Goal: Information Seeking & Learning: Learn about a topic

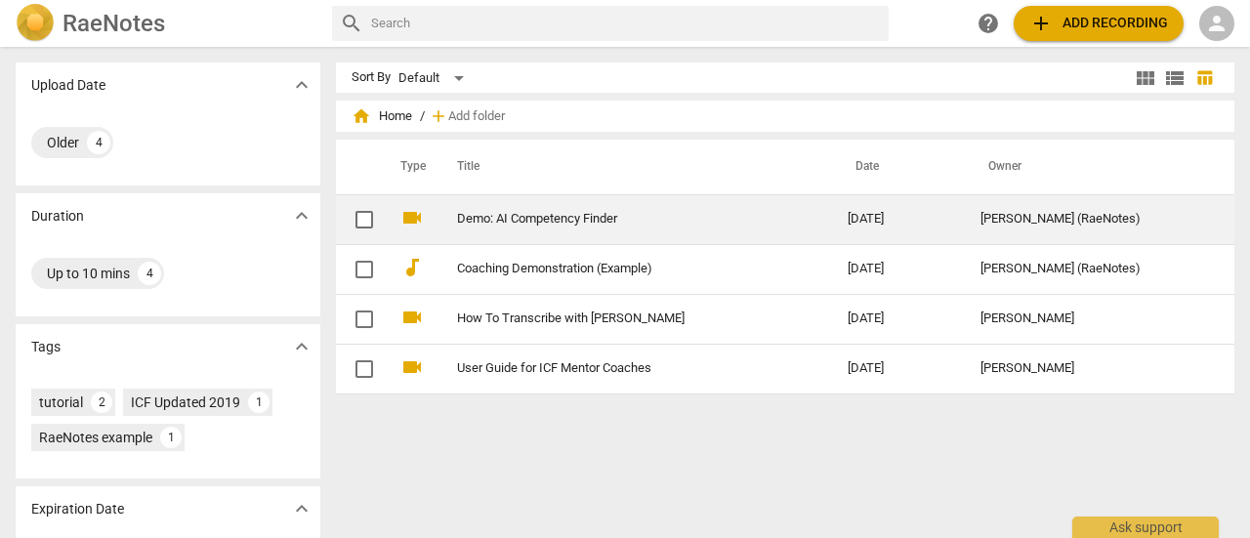
click at [555, 225] on link "Demo: AI Competency Finder" at bounding box center [617, 219] width 320 height 15
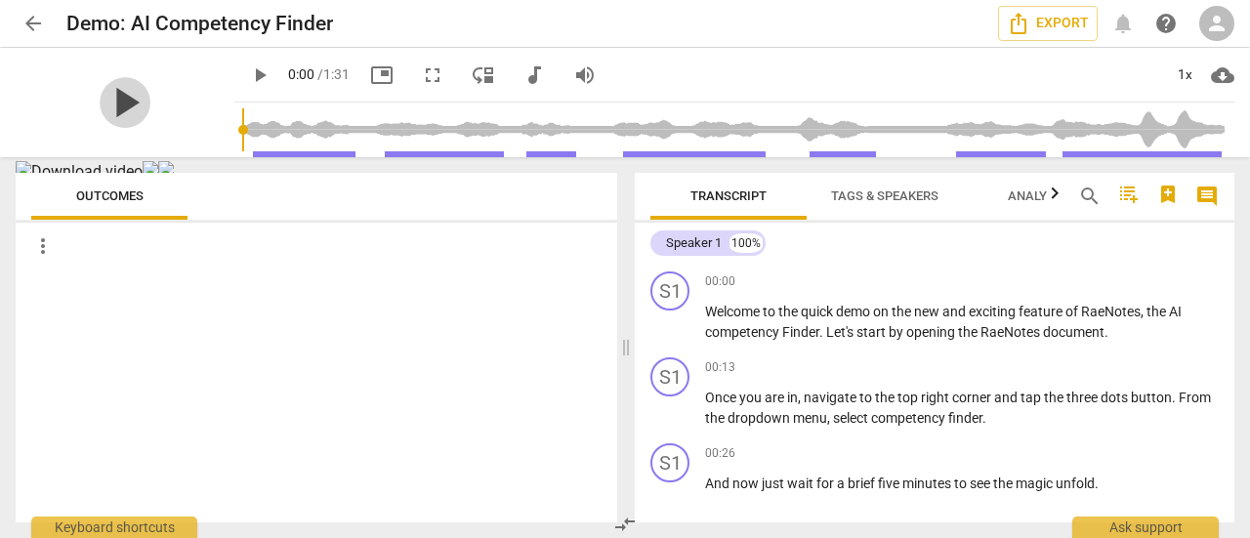
click at [120, 95] on span "play_arrow" at bounding box center [125, 102] width 51 height 51
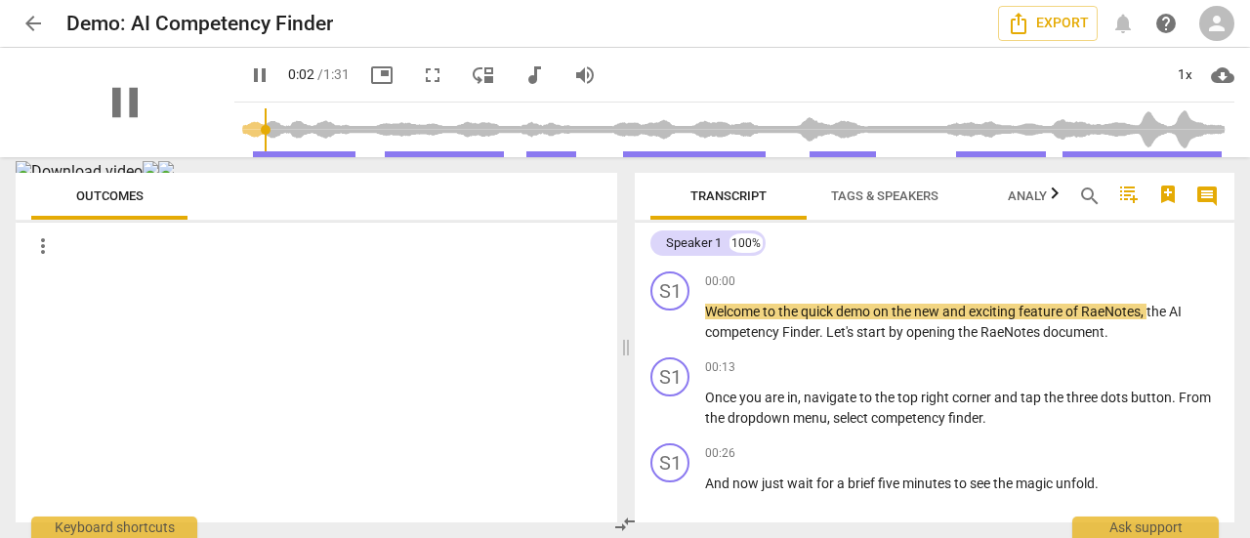
click at [192, 74] on div "pause" at bounding box center [125, 102] width 219 height 109
click at [191, 73] on div "pause" at bounding box center [125, 102] width 219 height 109
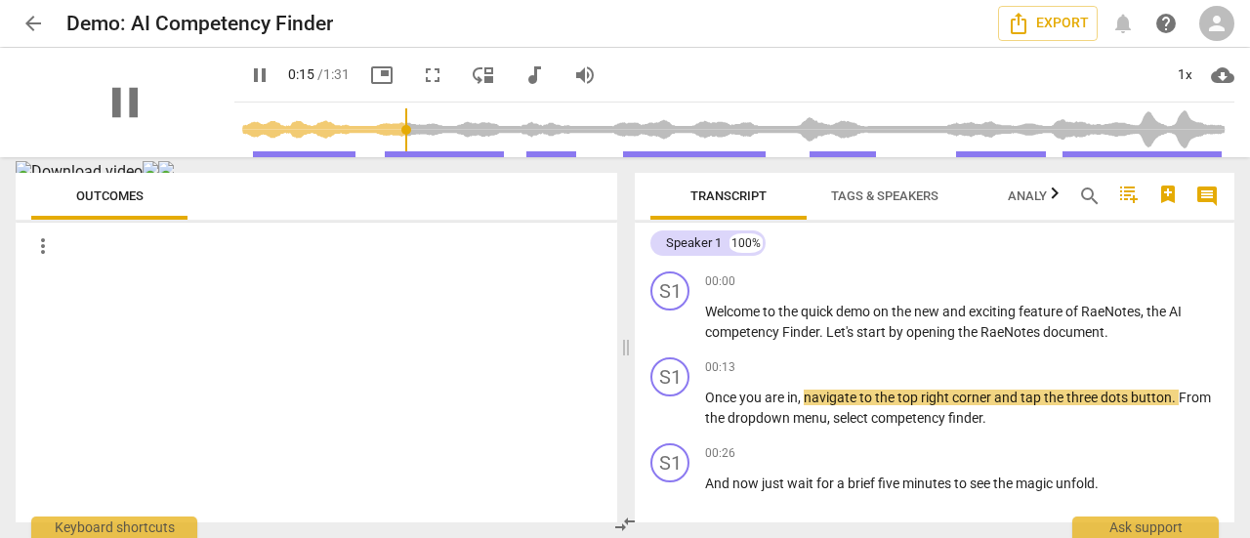
click at [69, 87] on div "pause" at bounding box center [125, 102] width 219 height 109
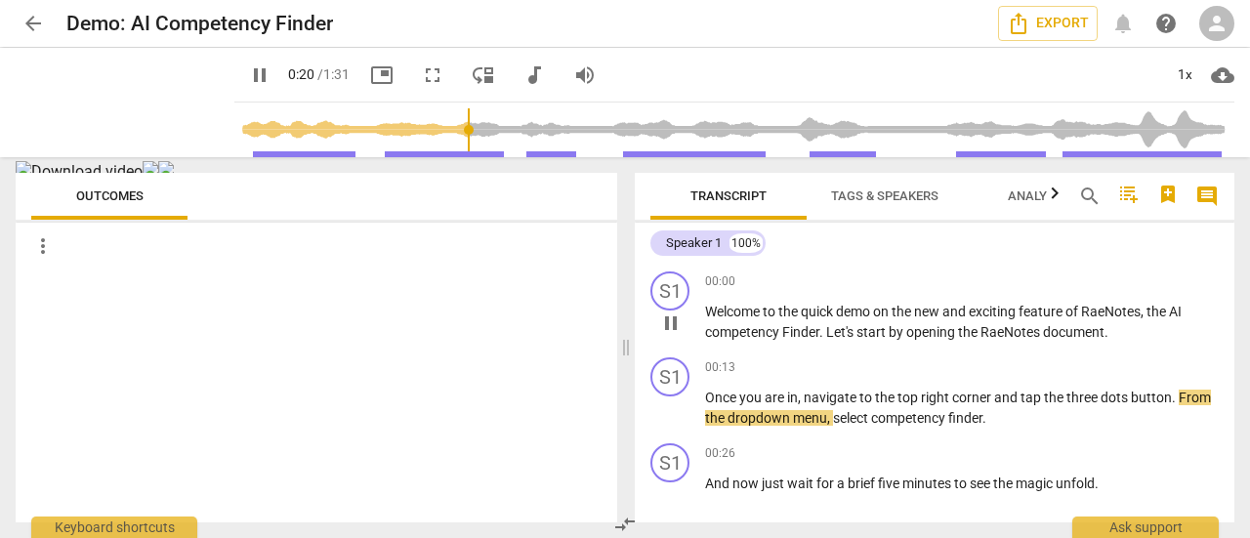
drag, startPoint x: 70, startPoint y: 87, endPoint x: 912, endPoint y: 348, distance: 880.9
click at [912, 348] on div "S1 play_arrow pause 00:00 keyboard_arrow_right Welcome to the quick demo on the…" at bounding box center [934, 307] width 599 height 86
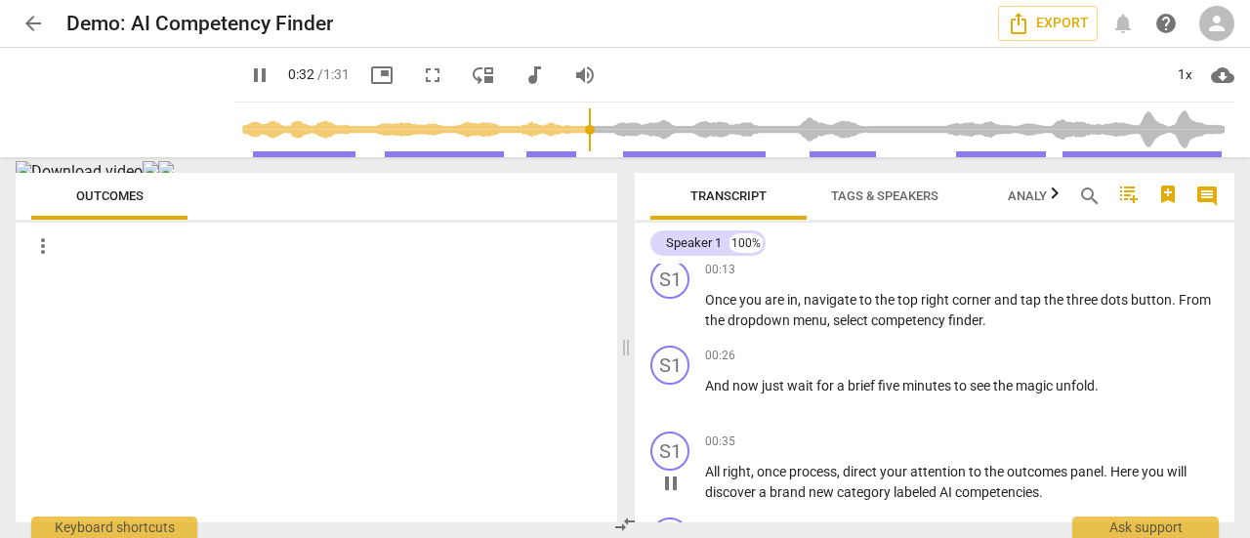
scroll to position [195, 0]
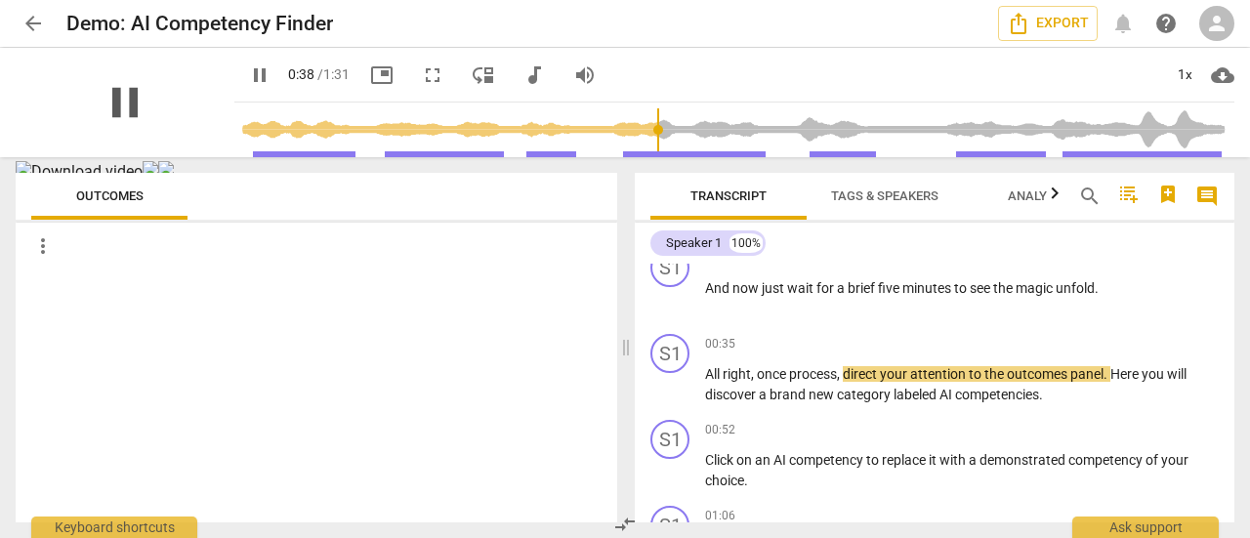
click at [100, 99] on span "pause" at bounding box center [125, 102] width 51 height 51
click at [100, 99] on span "play_arrow" at bounding box center [125, 102] width 51 height 51
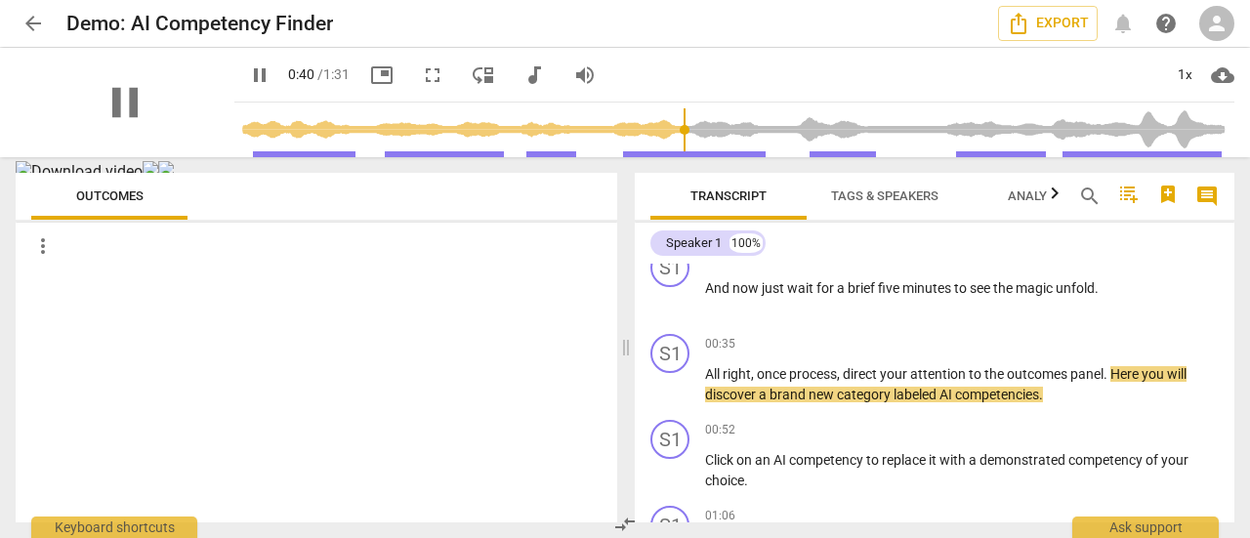
click at [209, 61] on div "pause" at bounding box center [125, 102] width 219 height 109
type input "45"
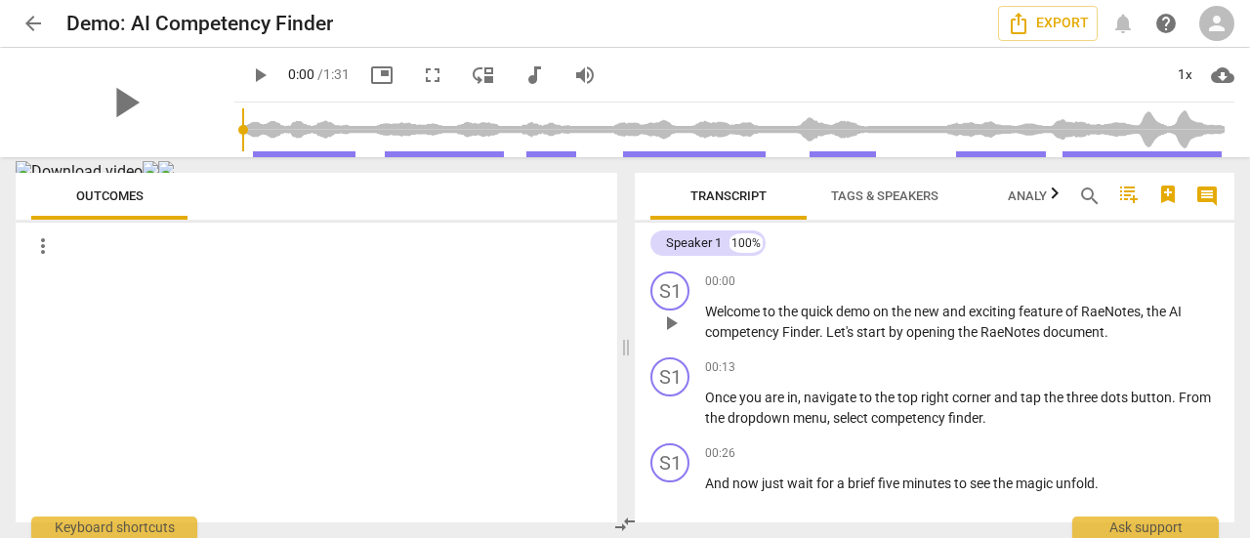
click at [652, 308] on div "S1 play_arrow pause" at bounding box center [677, 306] width 55 height 70
click at [125, 98] on span "play_arrow" at bounding box center [125, 102] width 51 height 51
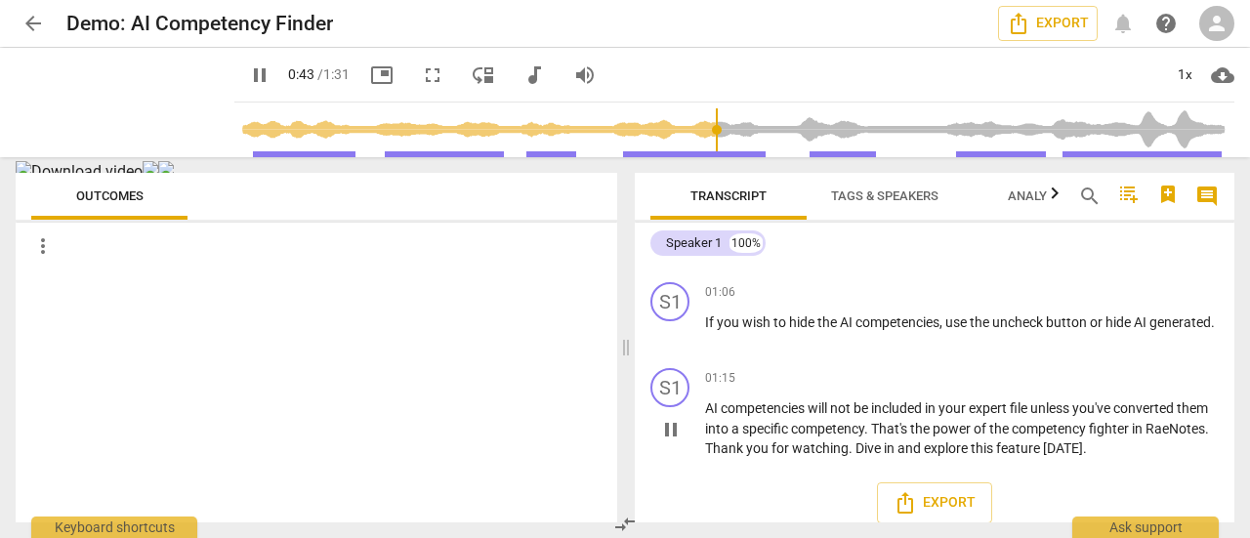
scroll to position [433, 0]
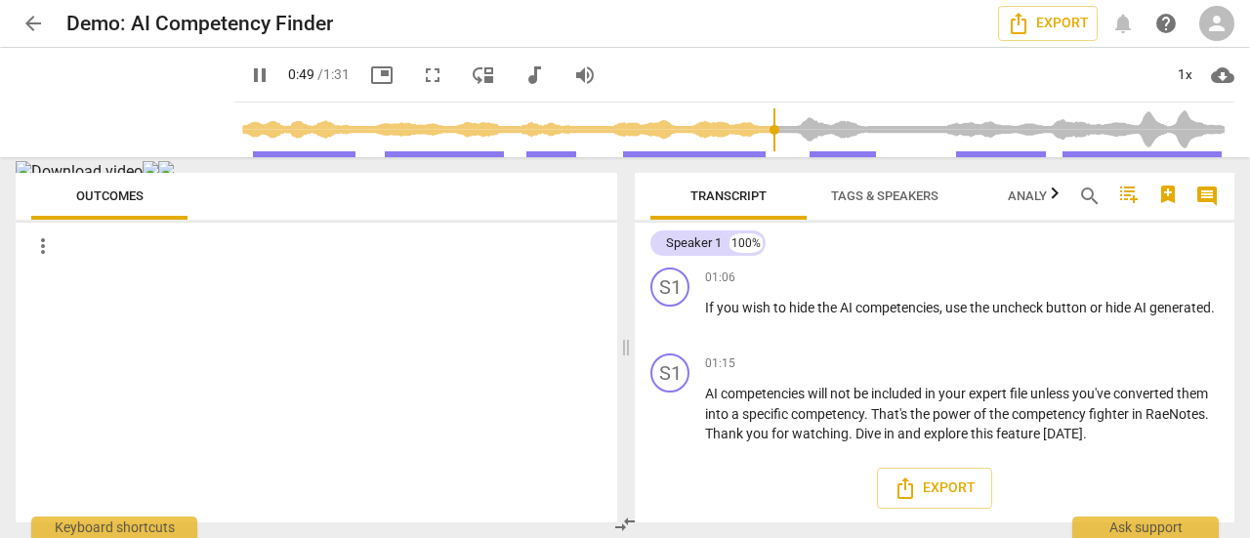
click at [54, 255] on span "more_vert" at bounding box center [42, 245] width 23 height 23
click at [70, 251] on li "Uncheck all" at bounding box center [86, 246] width 110 height 47
drag, startPoint x: 107, startPoint y: 86, endPoint x: 21, endPoint y: 61, distance: 89.3
click at [21, 161] on img at bounding box center [24, 169] width 16 height 16
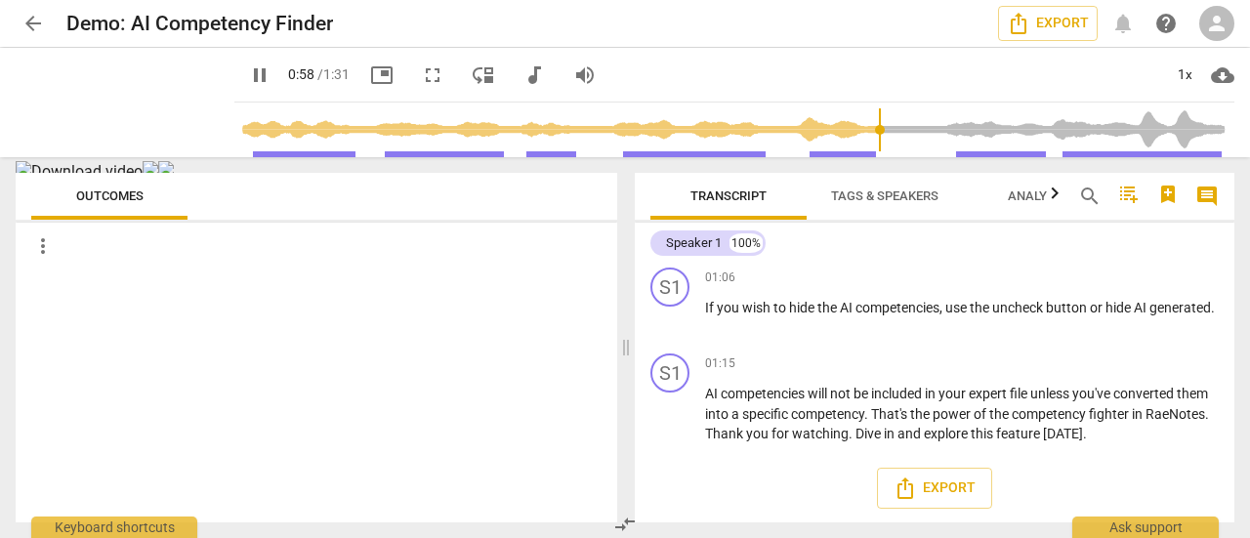
click at [21, 161] on img at bounding box center [24, 169] width 16 height 16
type input "63"
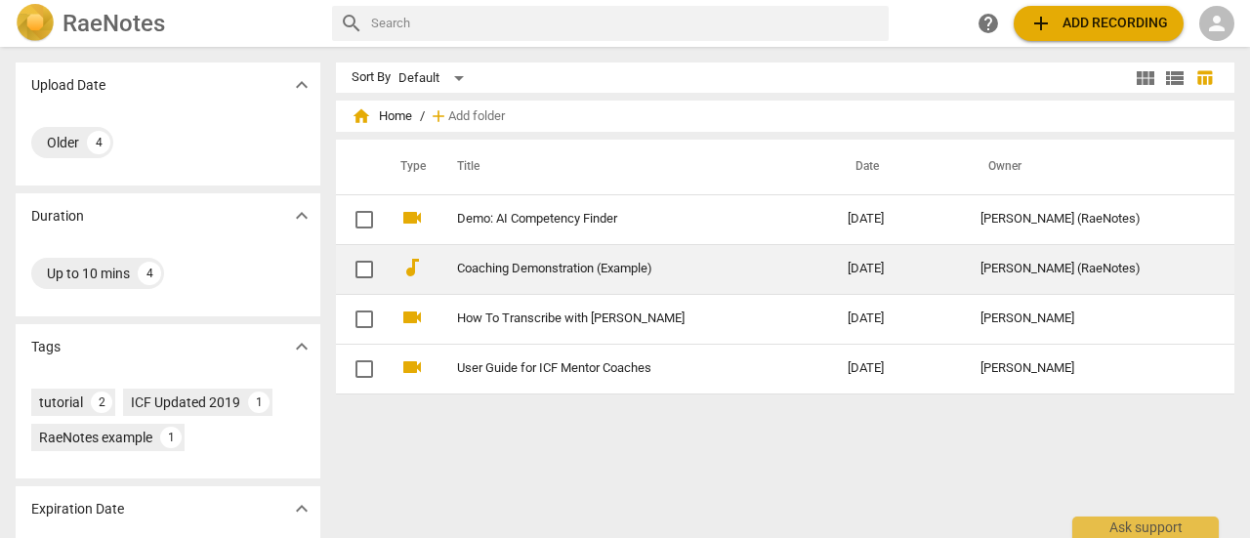
click at [533, 271] on link "Coaching Demonstration (Example)" at bounding box center [617, 269] width 320 height 15
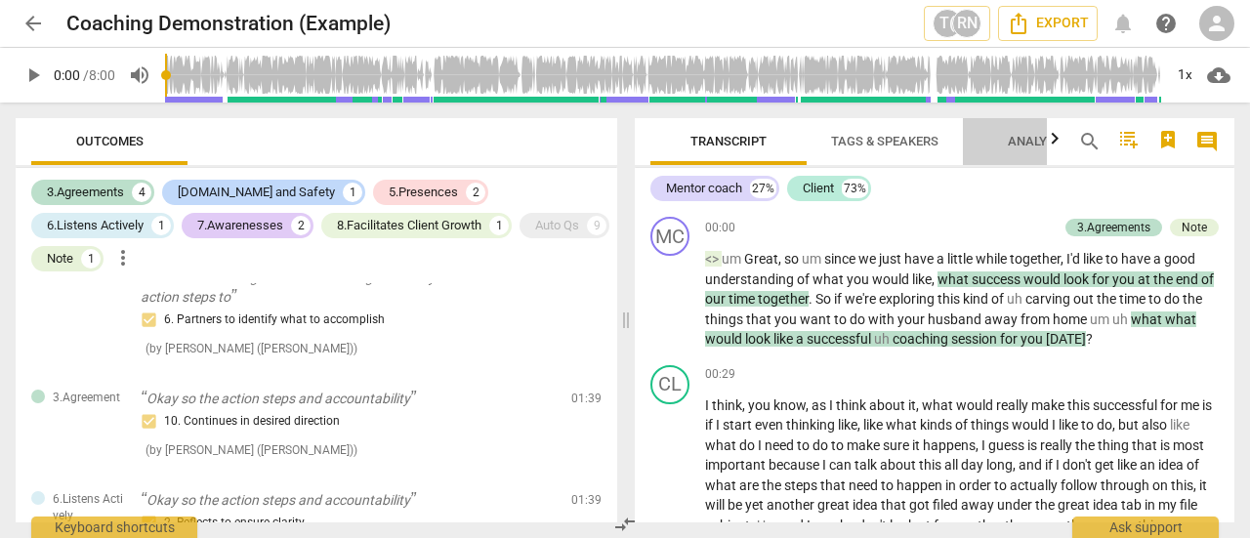
click at [1035, 141] on span "Analytics" at bounding box center [1040, 141] width 66 height 15
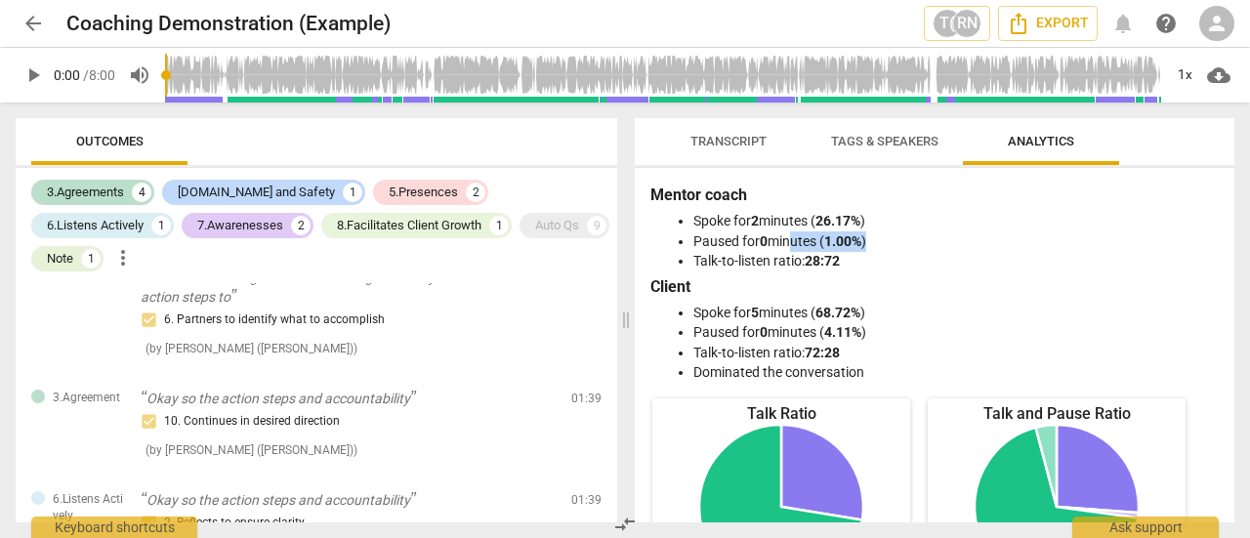
drag, startPoint x: 791, startPoint y: 238, endPoint x: 889, endPoint y: 240, distance: 98.6
click at [889, 240] on li "Paused for 0 minutes ( 1.00% )" at bounding box center [953, 241] width 521 height 20
click at [925, 275] on h3 "Client" at bounding box center [934, 286] width 568 height 23
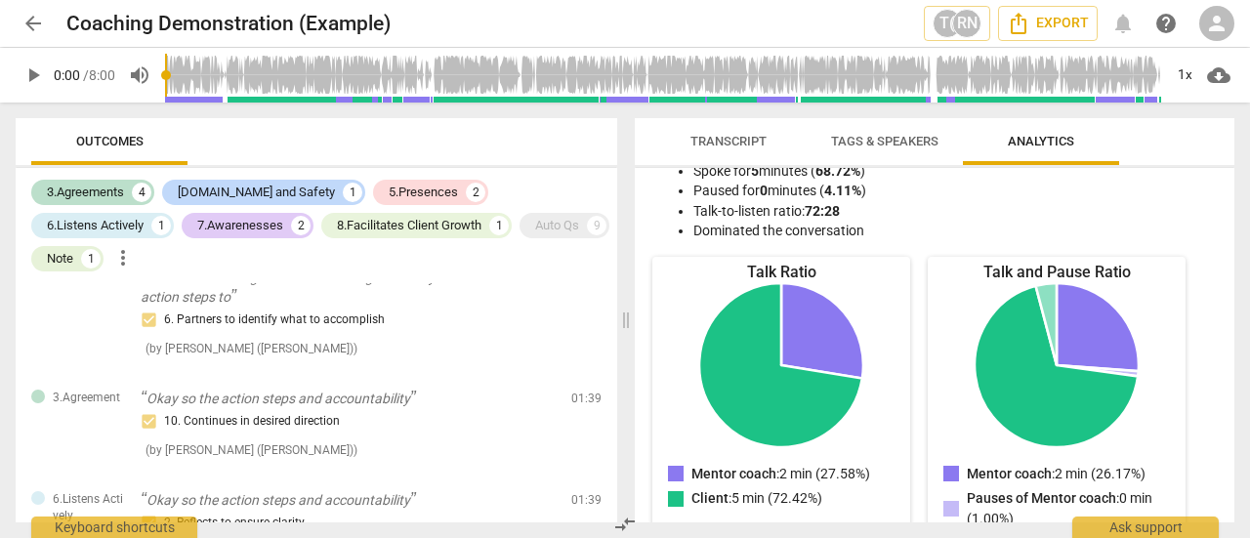
scroll to position [98, 0]
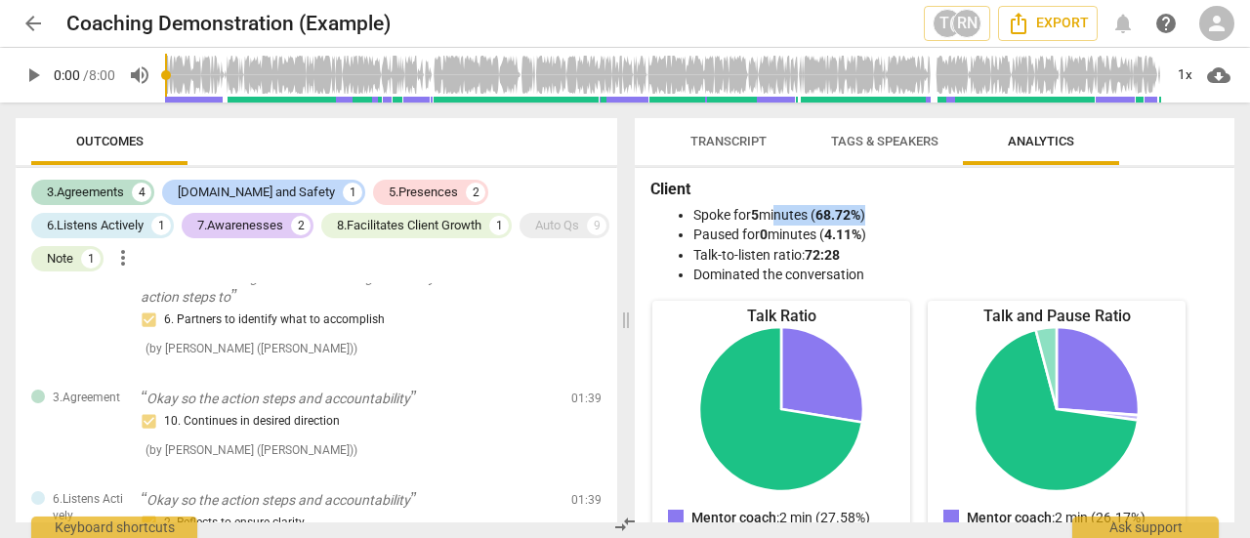
drag, startPoint x: 777, startPoint y: 213, endPoint x: 879, endPoint y: 216, distance: 101.6
click at [879, 216] on li "Spoke for 5 minutes ( 68.72% )" at bounding box center [953, 215] width 521 height 20
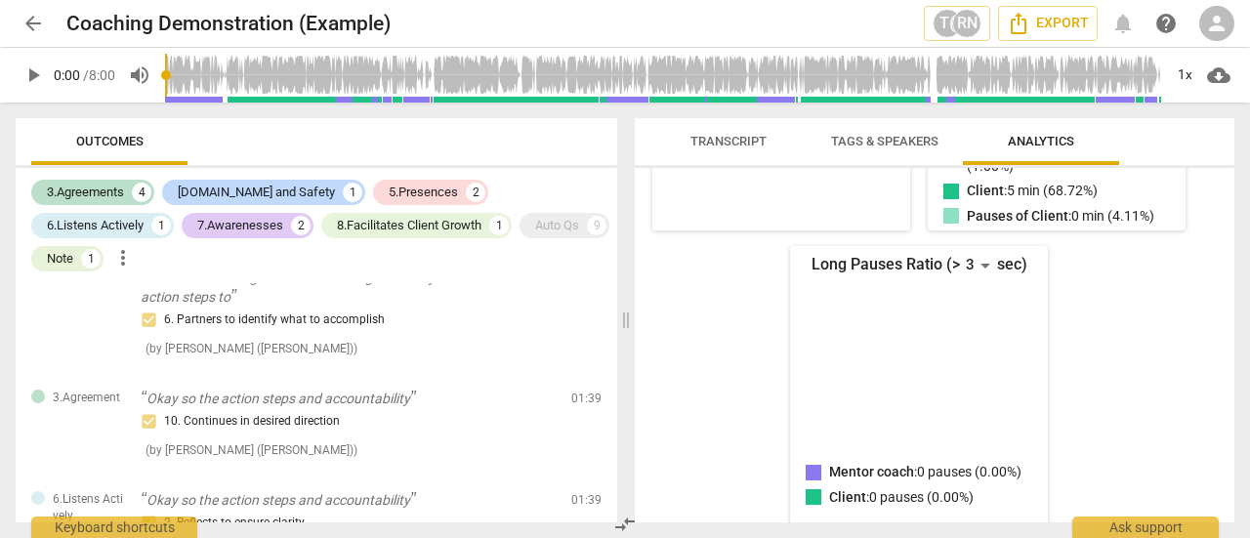
scroll to position [524, 0]
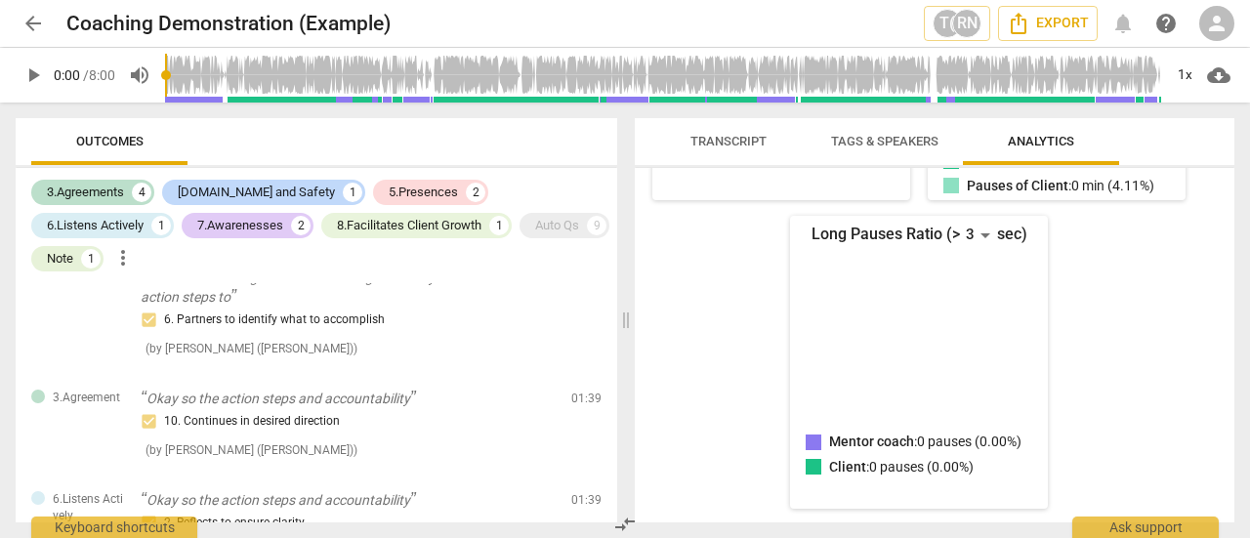
click at [45, 76] on span "play_arrow" at bounding box center [33, 74] width 35 height 23
click at [727, 136] on span "Transcript" at bounding box center [728, 141] width 76 height 15
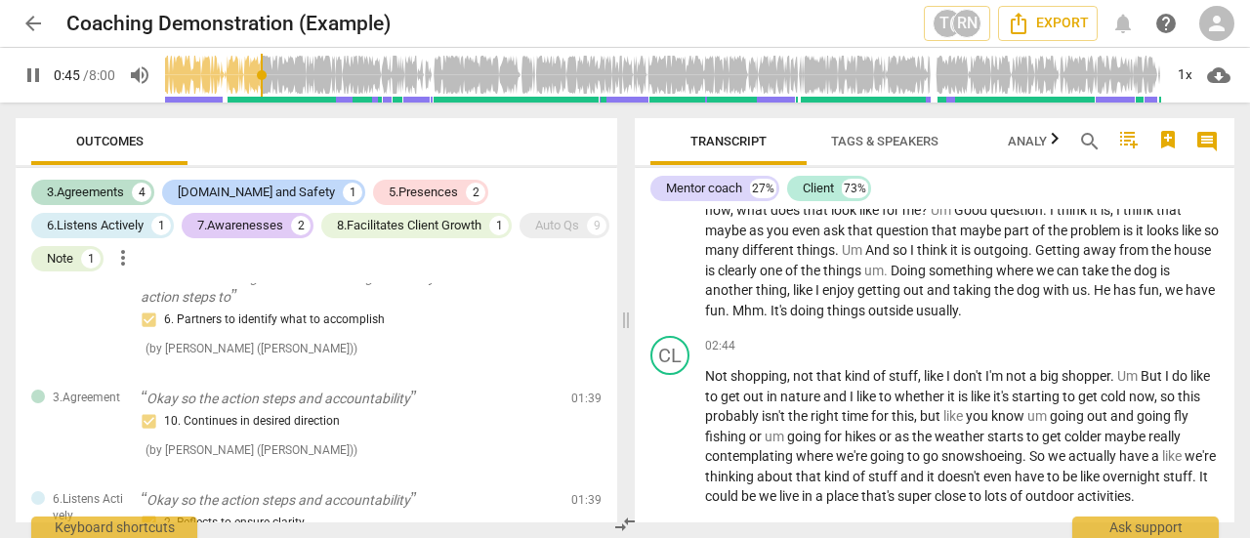
scroll to position [834, 0]
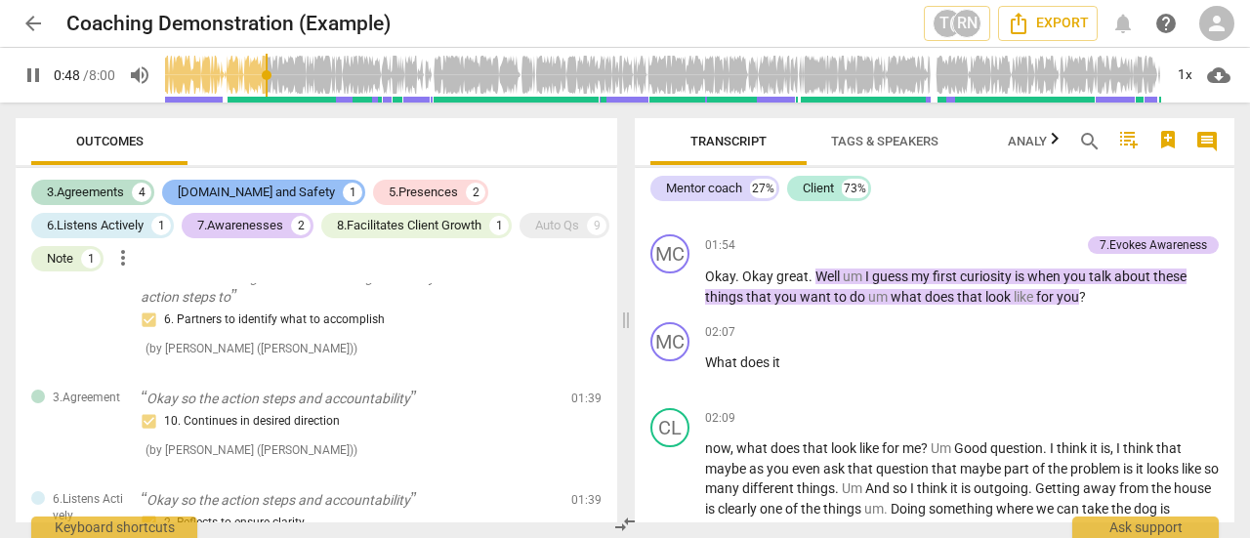
click at [236, 181] on div "[DOMAIN_NAME] and Safety 1" at bounding box center [263, 192] width 203 height 25
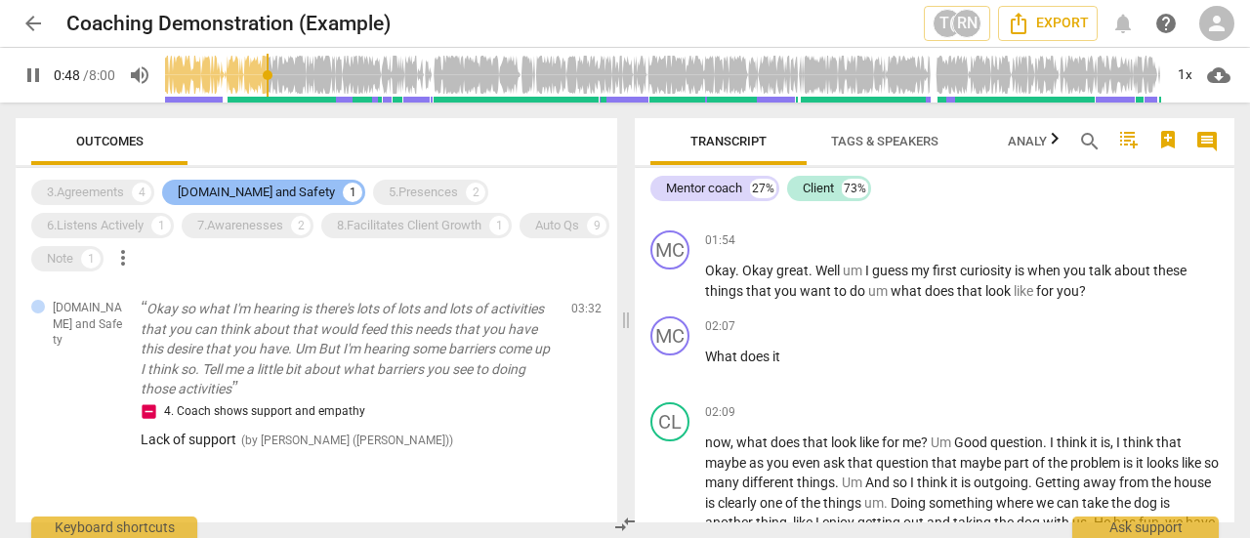
scroll to position [830, 0]
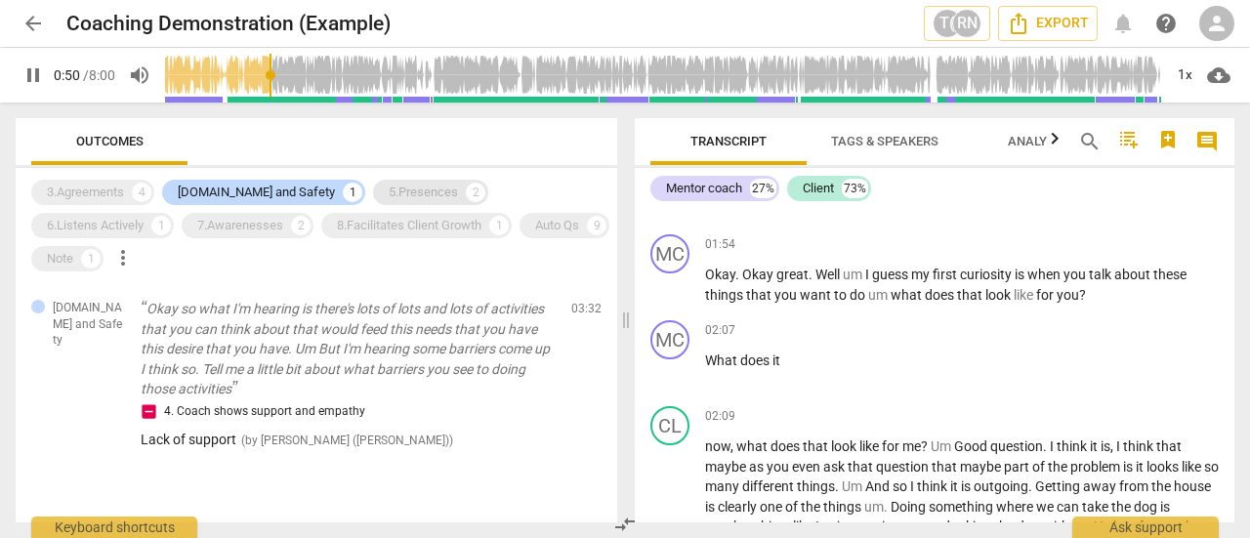
click at [389, 186] on div "5.Presences" at bounding box center [423, 193] width 69 height 20
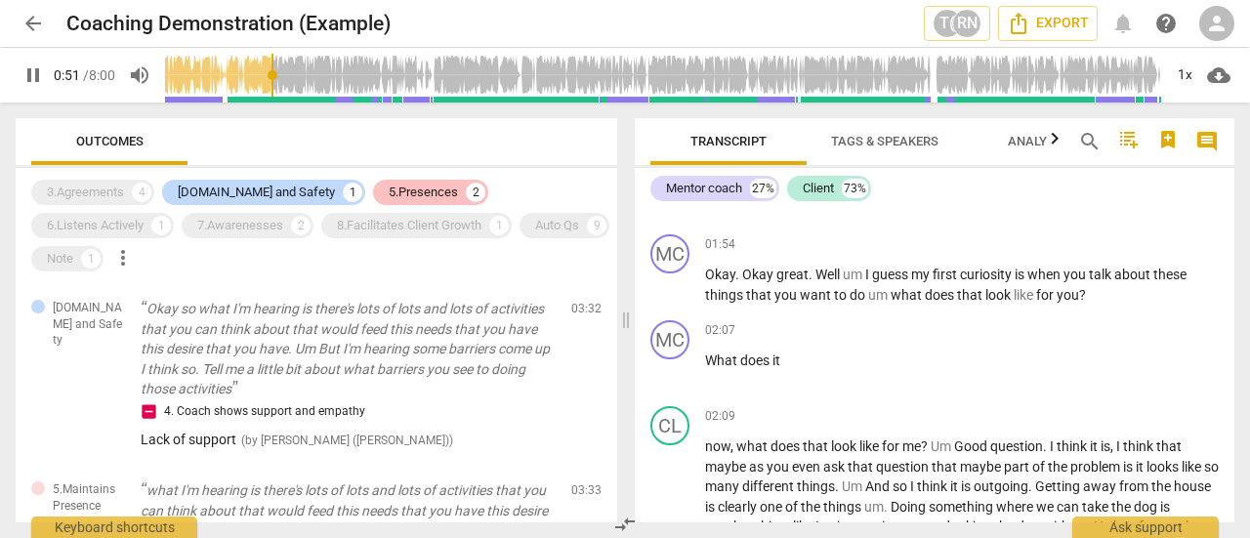
click at [389, 193] on div "5.Presences" at bounding box center [423, 193] width 69 height 20
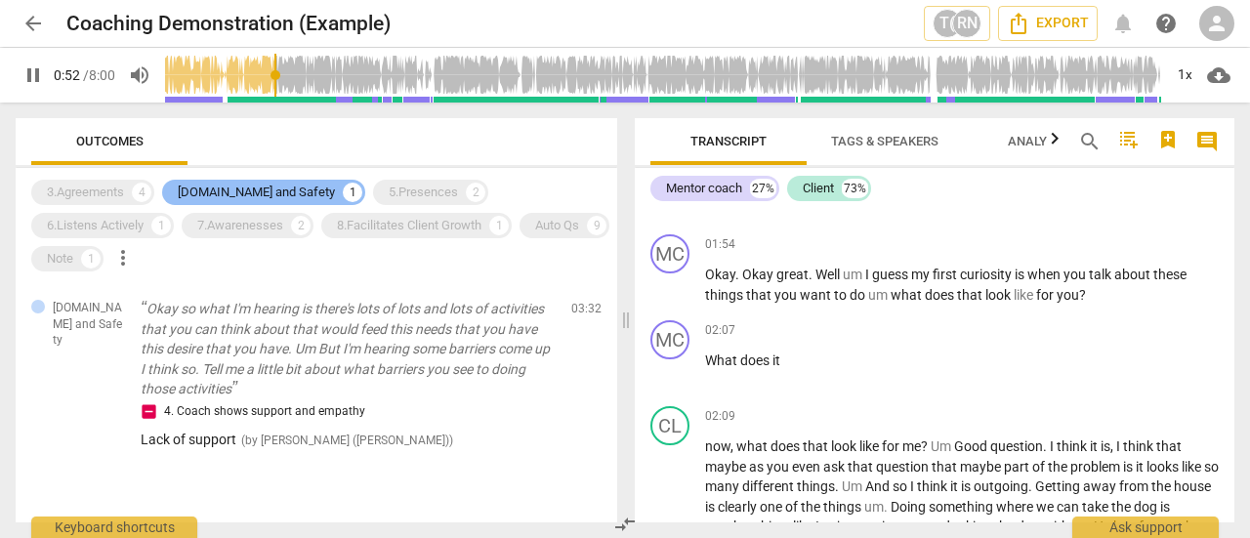
click at [279, 187] on div "[DOMAIN_NAME] and Safety" at bounding box center [256, 193] width 157 height 20
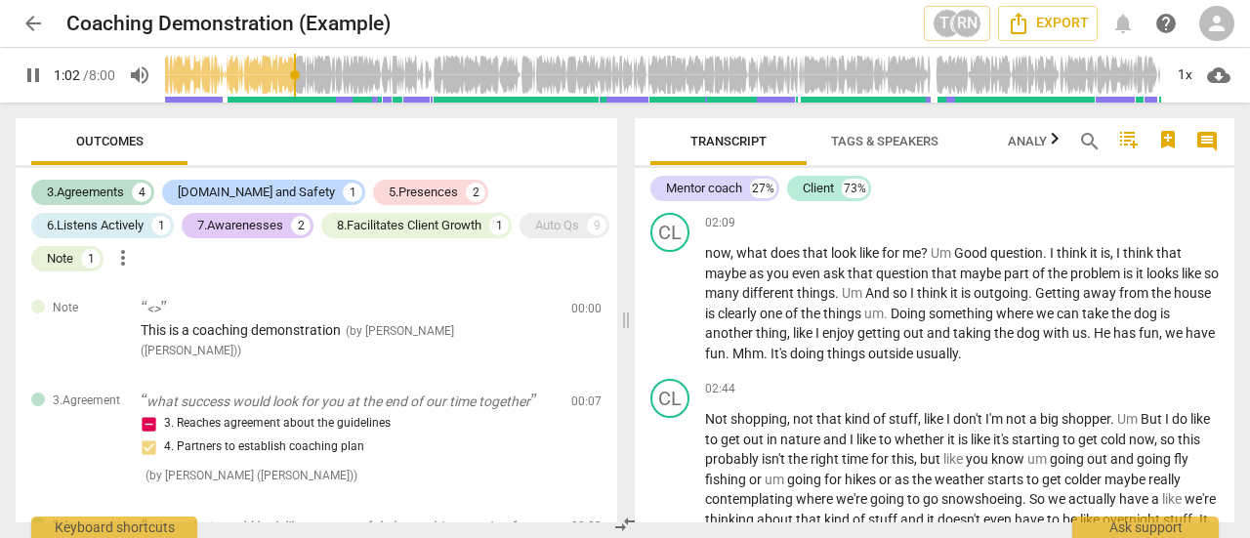
scroll to position [931, 0]
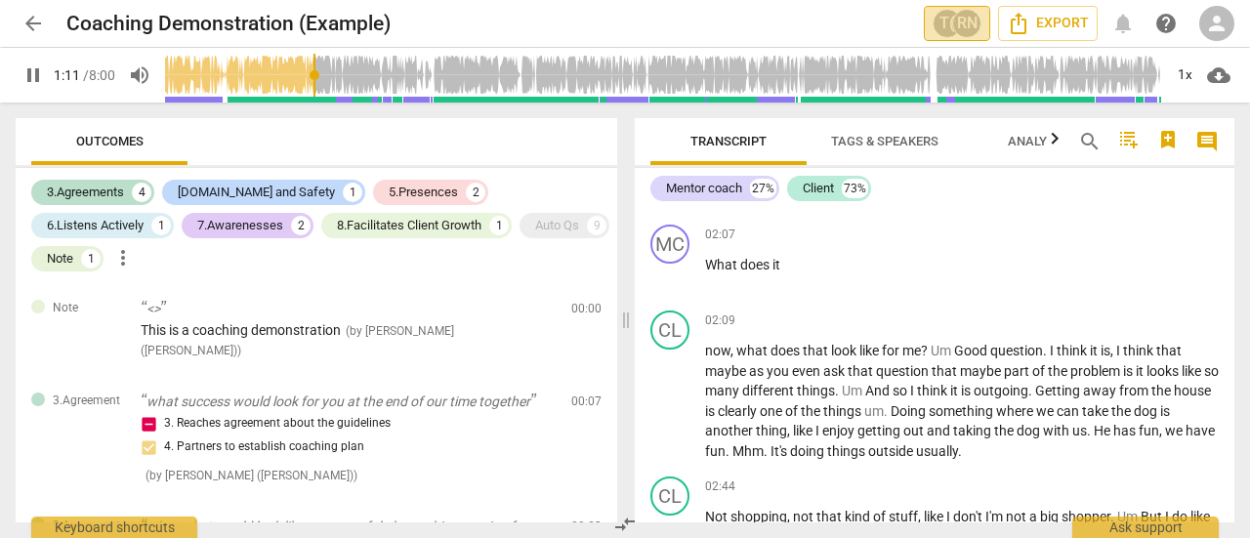
click at [968, 26] on div "RN" at bounding box center [966, 23] width 29 height 29
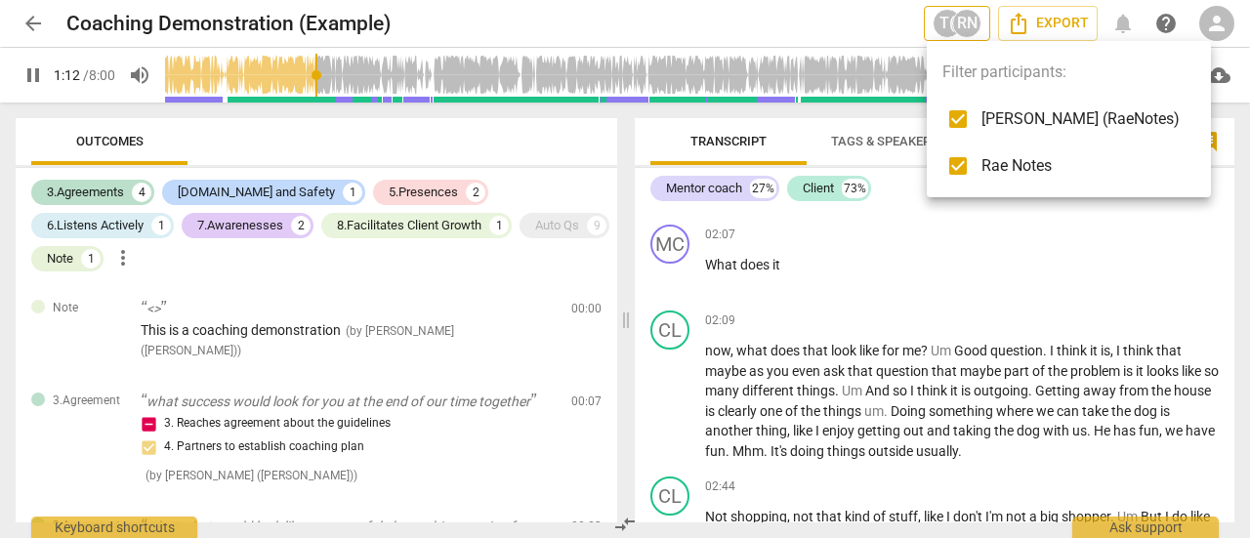
scroll to position [267, 0]
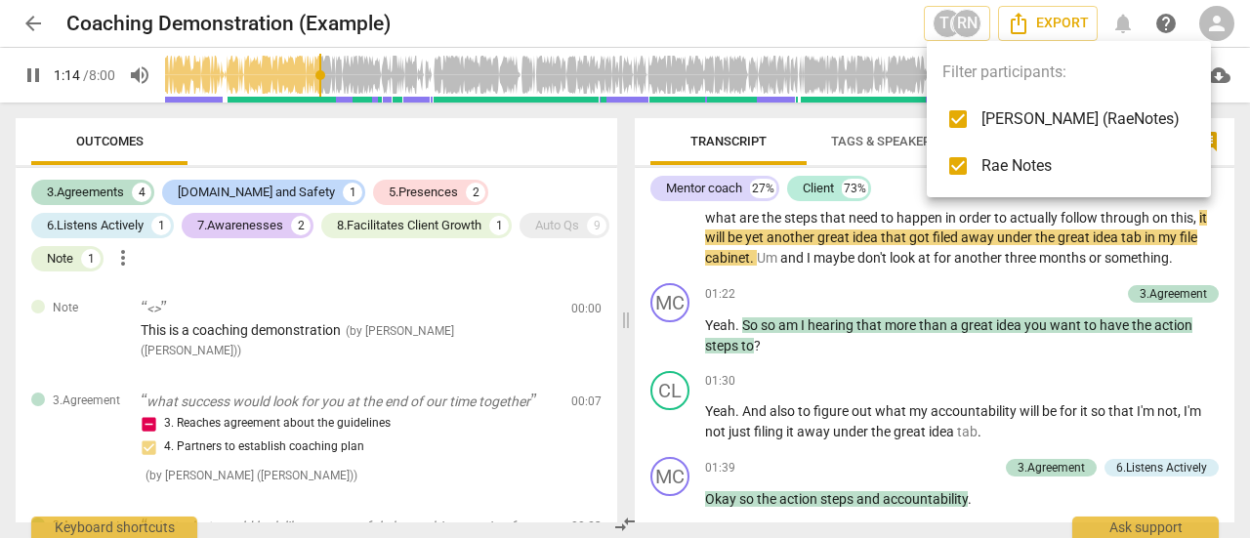
click at [815, 378] on div at bounding box center [625, 269] width 1250 height 538
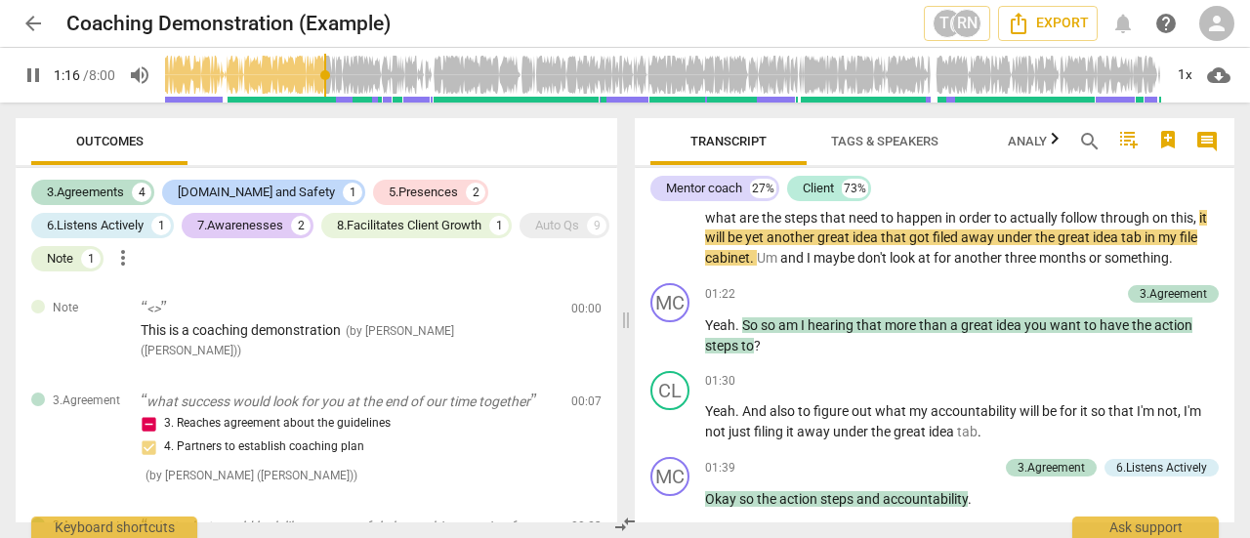
type input "77"
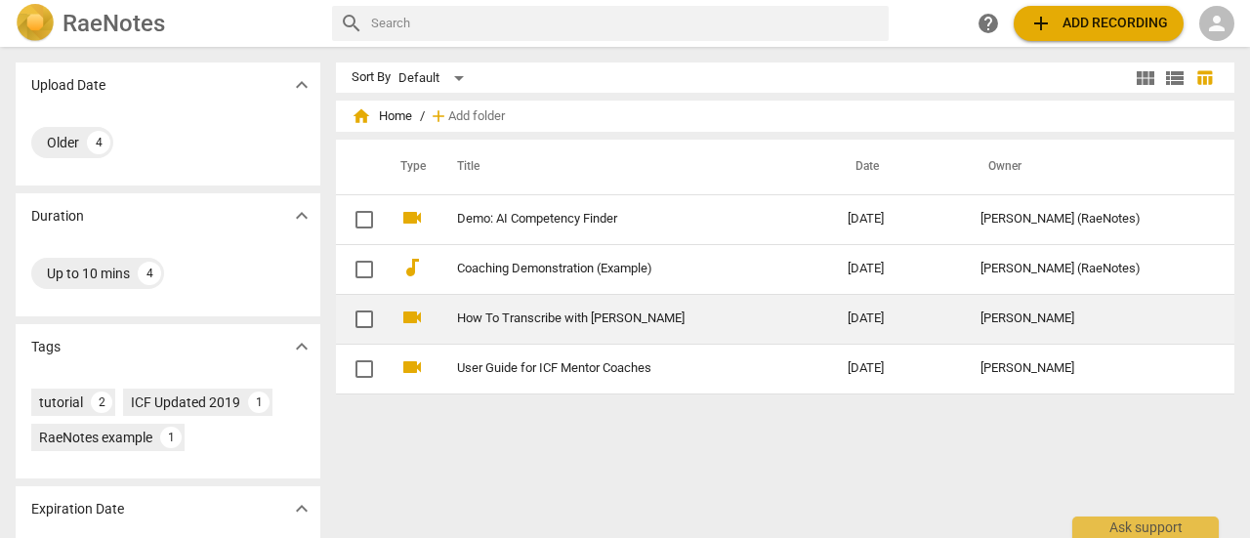
click at [562, 311] on link "How To Transcribe with [PERSON_NAME]" at bounding box center [617, 318] width 320 height 15
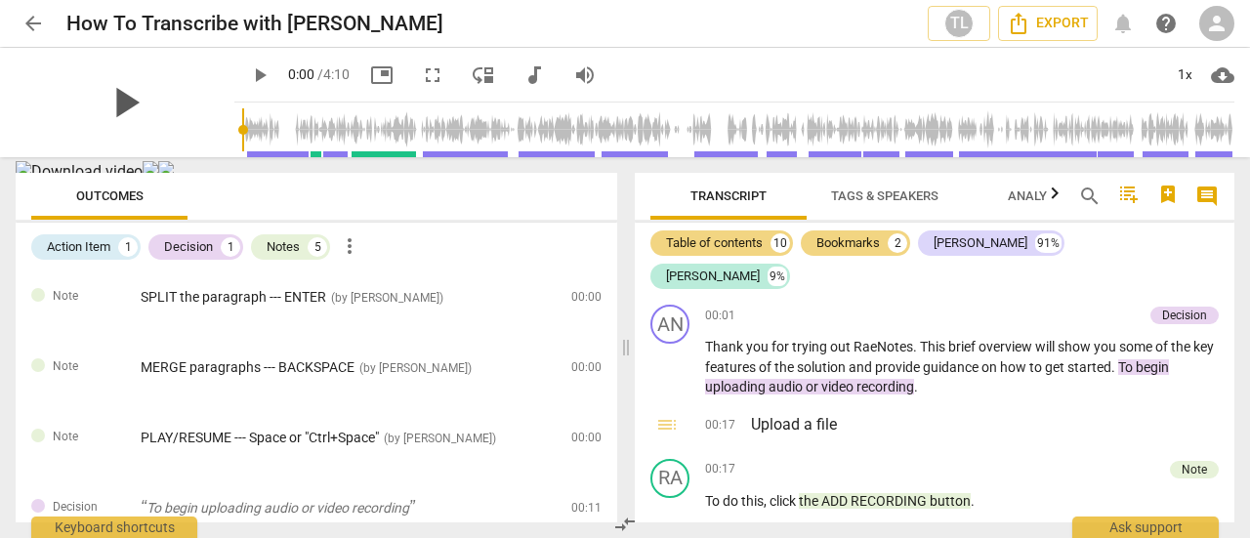
click at [102, 94] on span "play_arrow" at bounding box center [125, 102] width 51 height 51
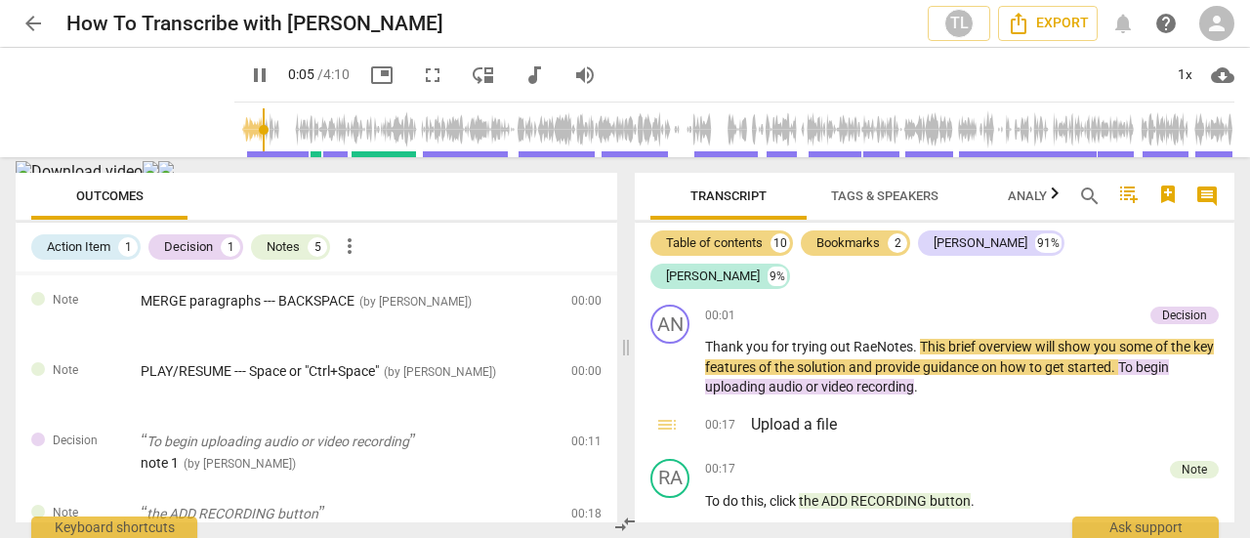
scroll to position [98, 0]
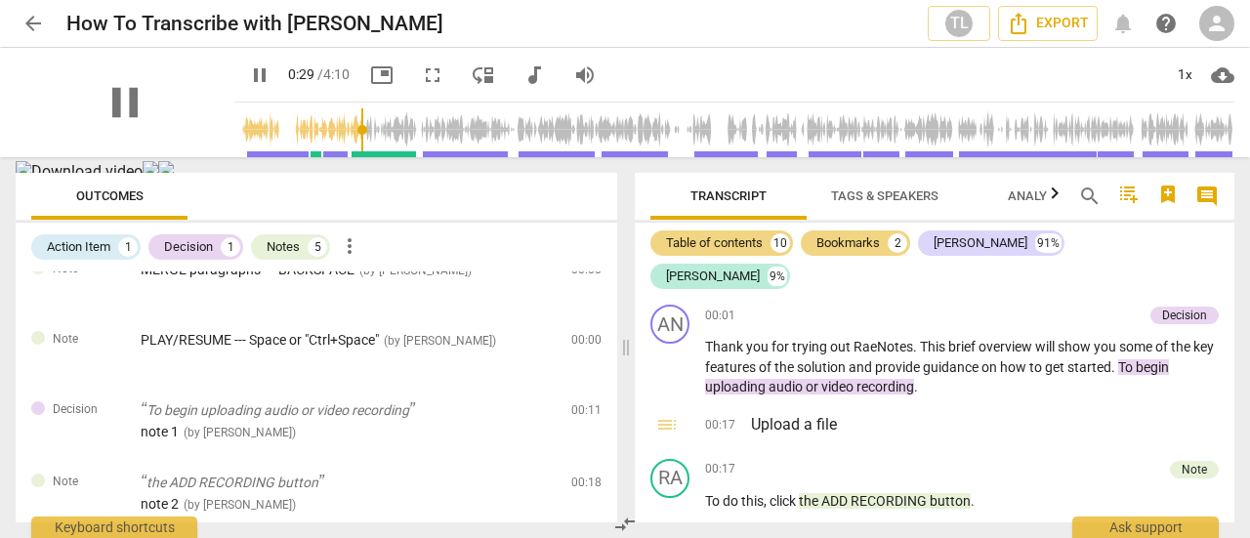
click at [129, 75] on div "pause" at bounding box center [125, 102] width 219 height 109
type input "38"
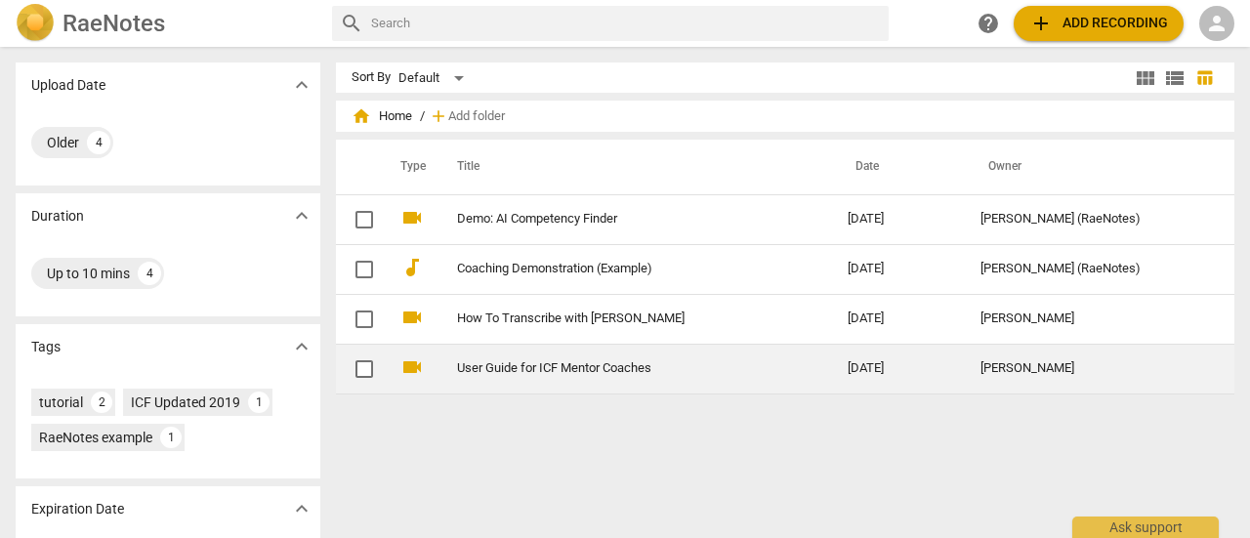
click at [594, 372] on link "User Guide for ICF Mentor Coaches" at bounding box center [617, 368] width 320 height 15
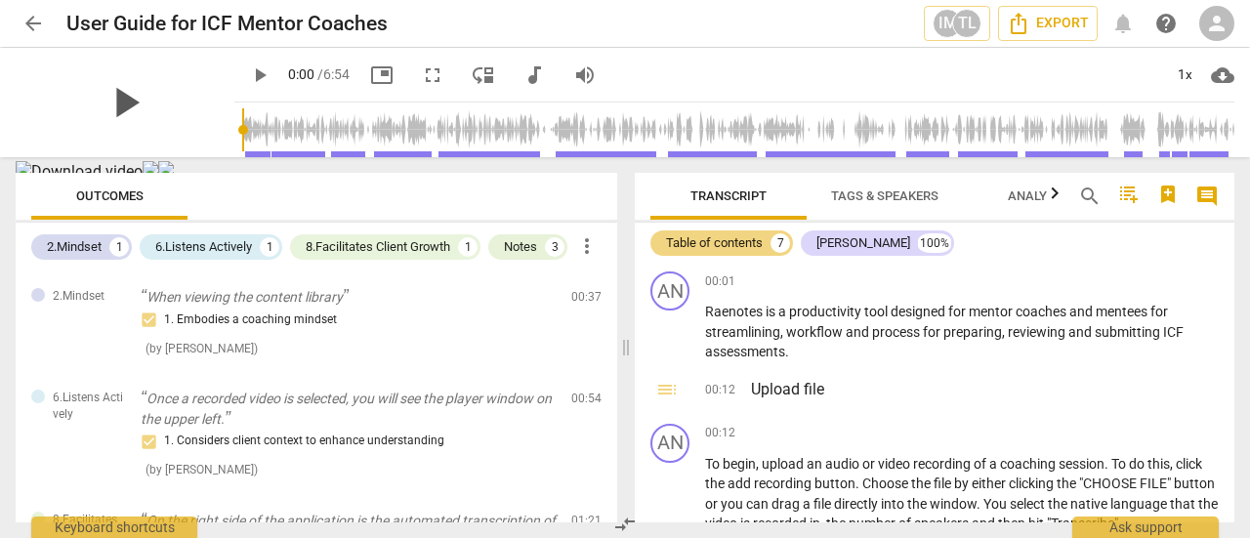
click at [125, 112] on span "play_arrow" at bounding box center [125, 102] width 51 height 51
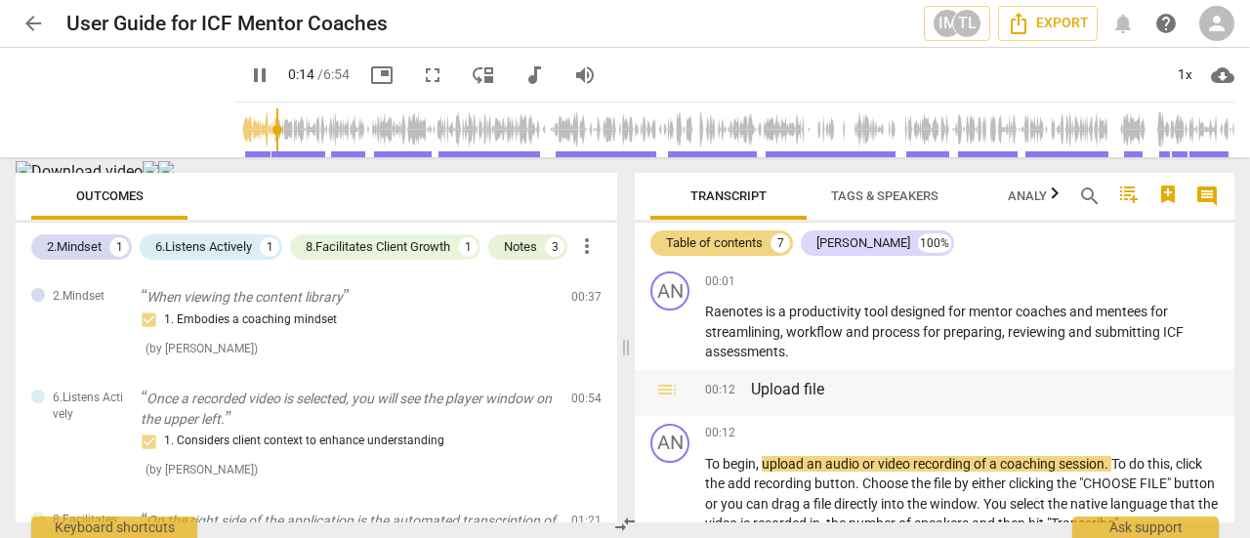
click at [781, 392] on h3 "Upload file" at bounding box center [985, 389] width 468 height 23
click at [676, 388] on span "toc" at bounding box center [666, 389] width 23 height 23
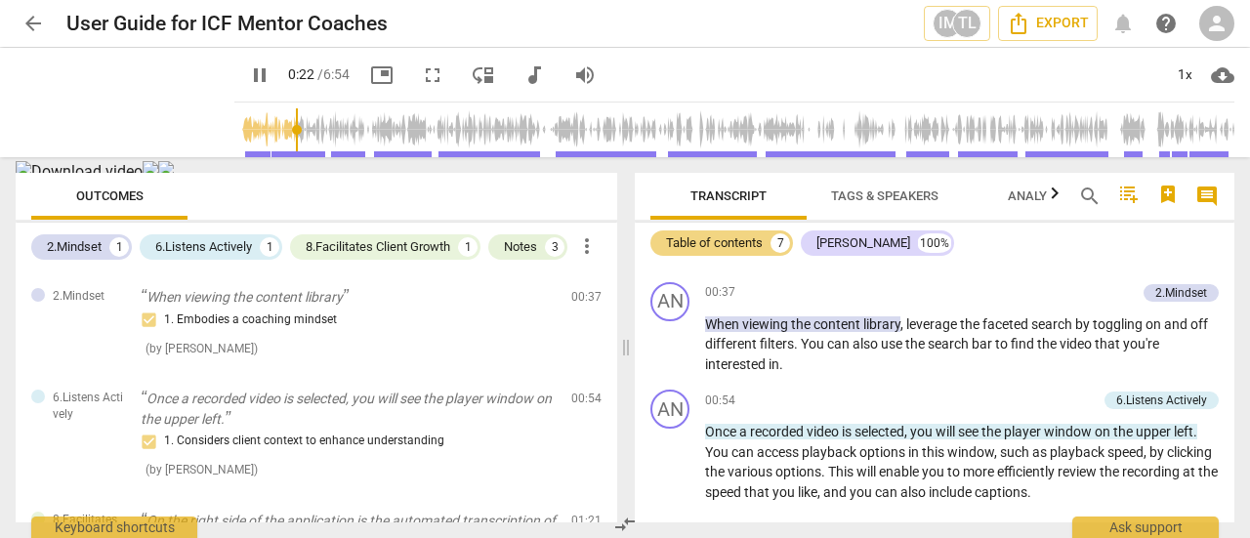
scroll to position [293, 0]
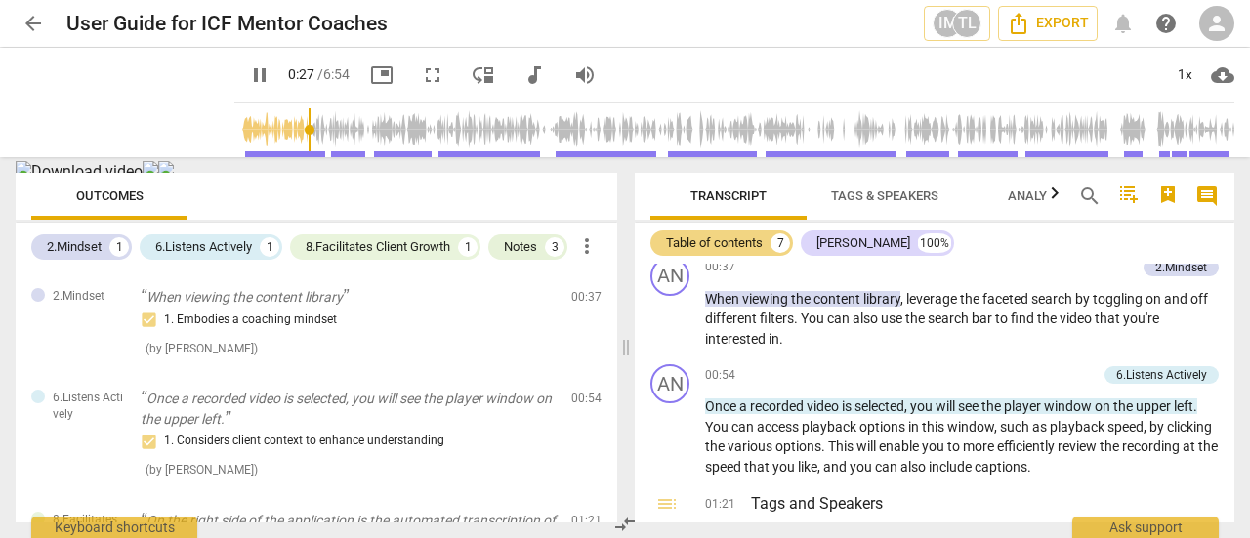
type input "28"
